Goal: Task Accomplishment & Management: Use online tool/utility

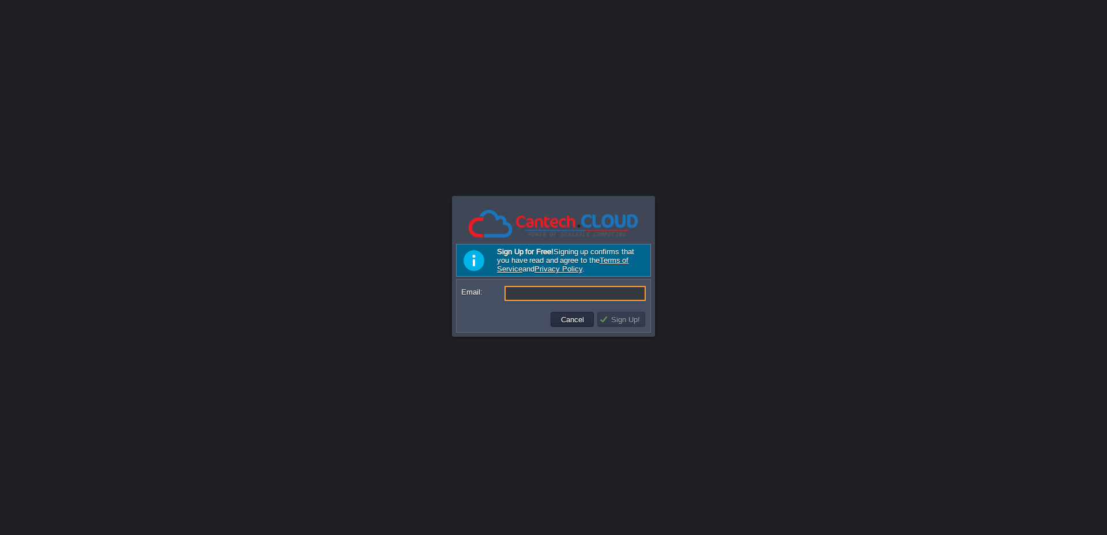
type input "[EMAIL_ADDRESS][DOMAIN_NAME]"
click at [555, 295] on input "Email:" at bounding box center [575, 293] width 141 height 15
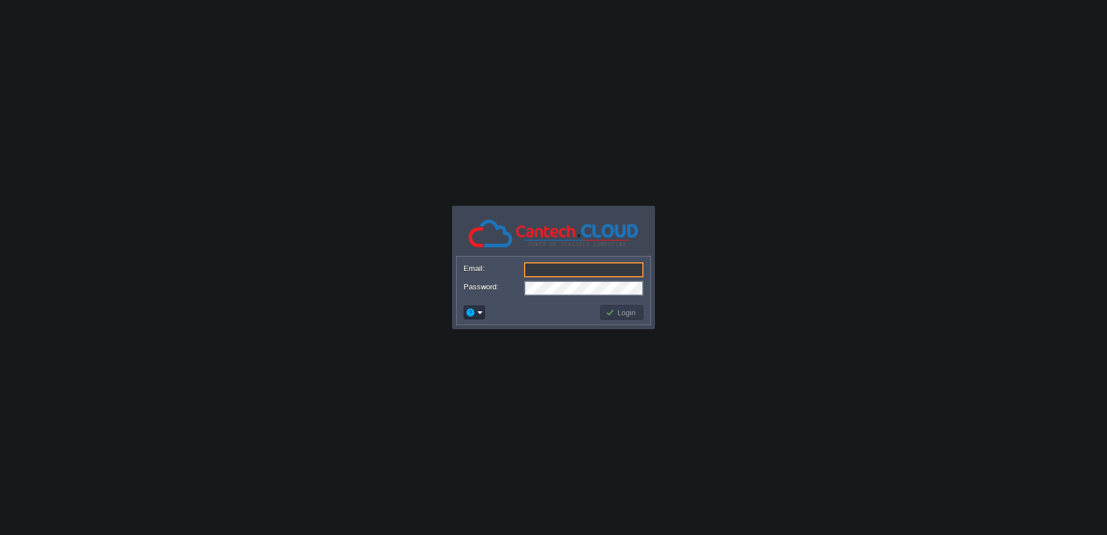
type input "[EMAIL_ADDRESS][DOMAIN_NAME]"
click at [611, 316] on button "Login" at bounding box center [622, 312] width 33 height 10
click at [613, 316] on button "Login" at bounding box center [622, 312] width 33 height 10
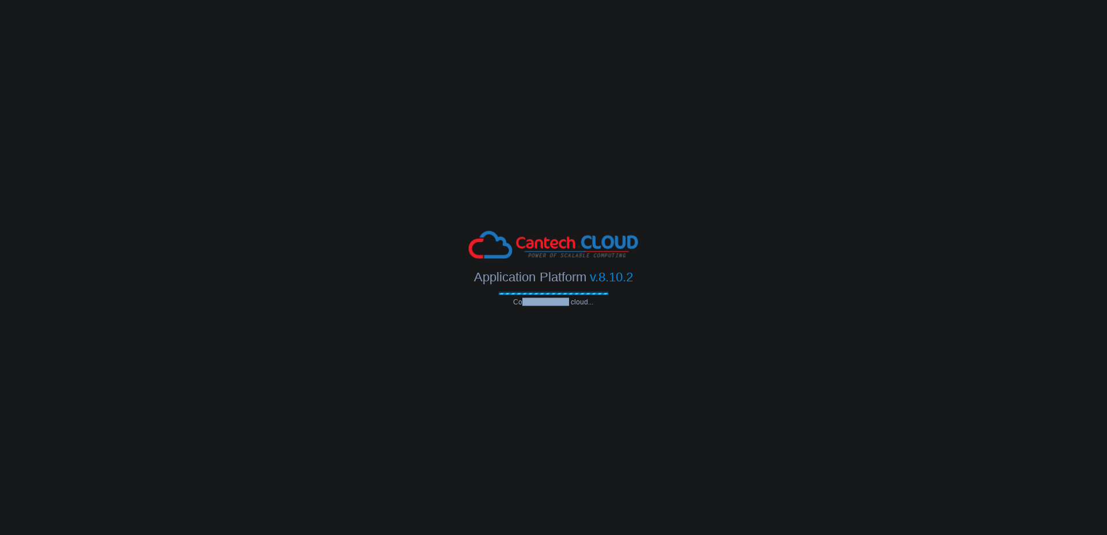
drag, startPoint x: 564, startPoint y: 303, endPoint x: 521, endPoint y: 301, distance: 43.3
click at [521, 301] on span "Connecting to the cloud..." at bounding box center [554, 302] width 110 height 8
drag, startPoint x: 515, startPoint y: 303, endPoint x: 704, endPoint y: 316, distance: 189.0
click at [700, 316] on body "Application Platform v.8.10.2 Connecting to the cloud... Email: themagecomp@gma…" at bounding box center [553, 267] width 1107 height 535
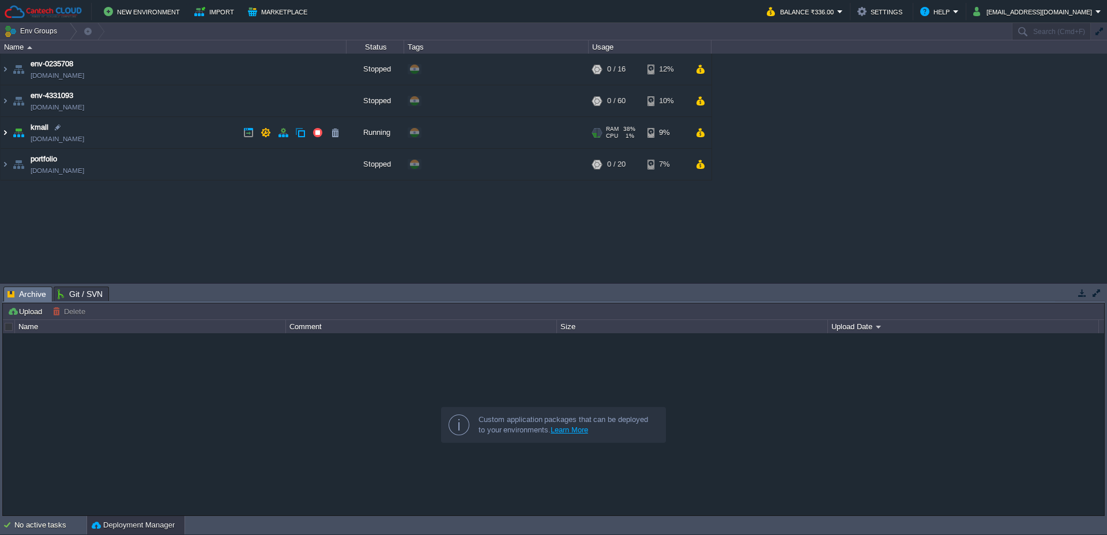
click at [6, 132] on img at bounding box center [5, 132] width 9 height 31
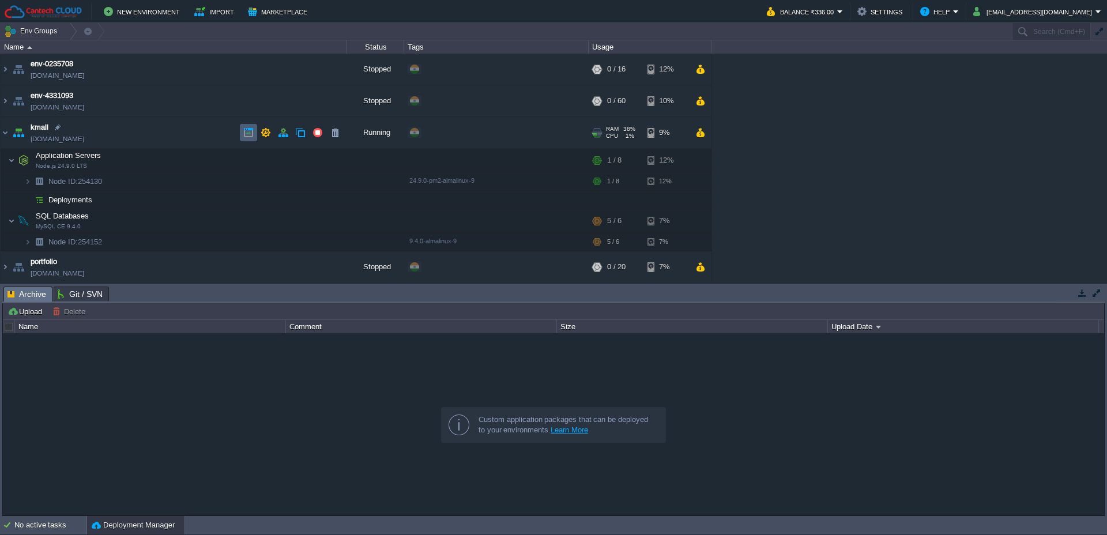
click at [256, 132] on td at bounding box center [248, 132] width 17 height 17
